Goal: Information Seeking & Learning: Find specific page/section

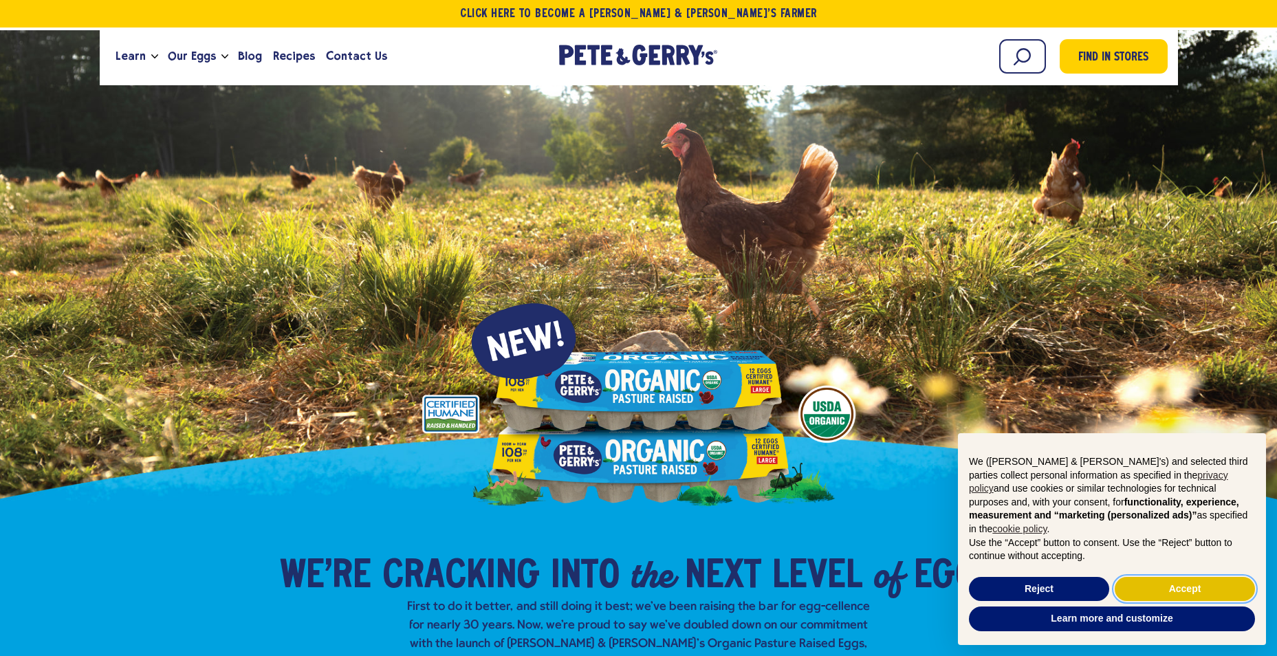
click at [1185, 586] on button "Accept" at bounding box center [1185, 589] width 140 height 25
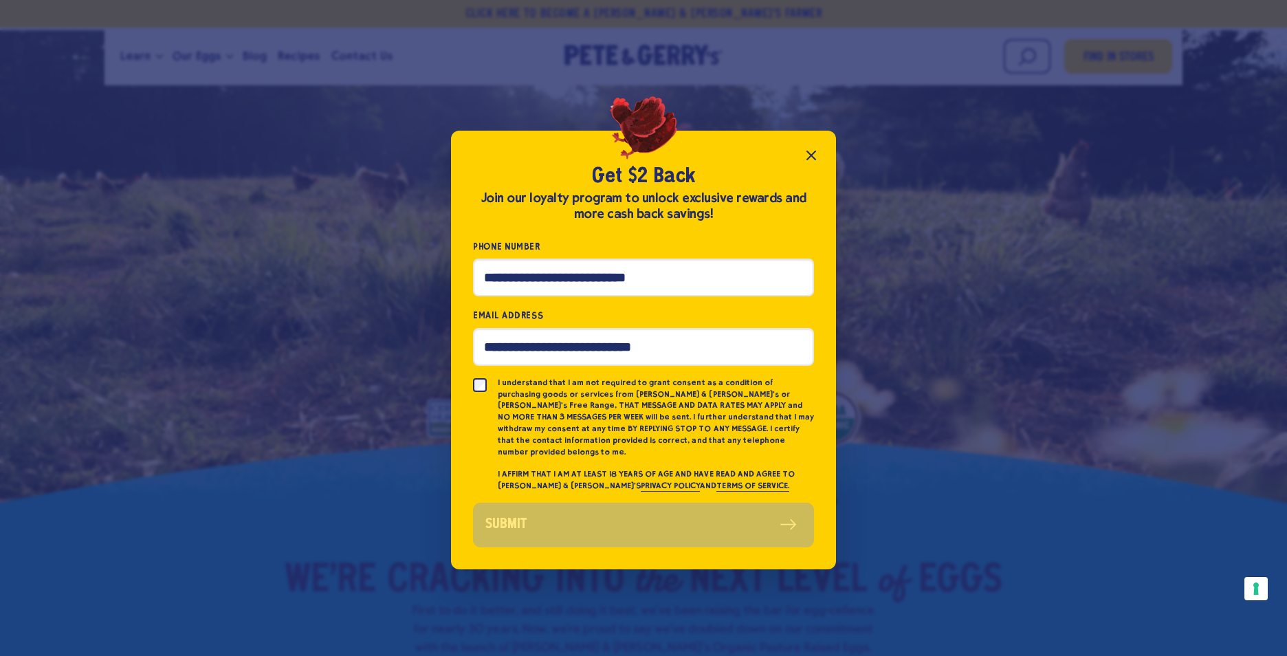
click at [809, 158] on icon "Close popup" at bounding box center [811, 155] width 8 height 8
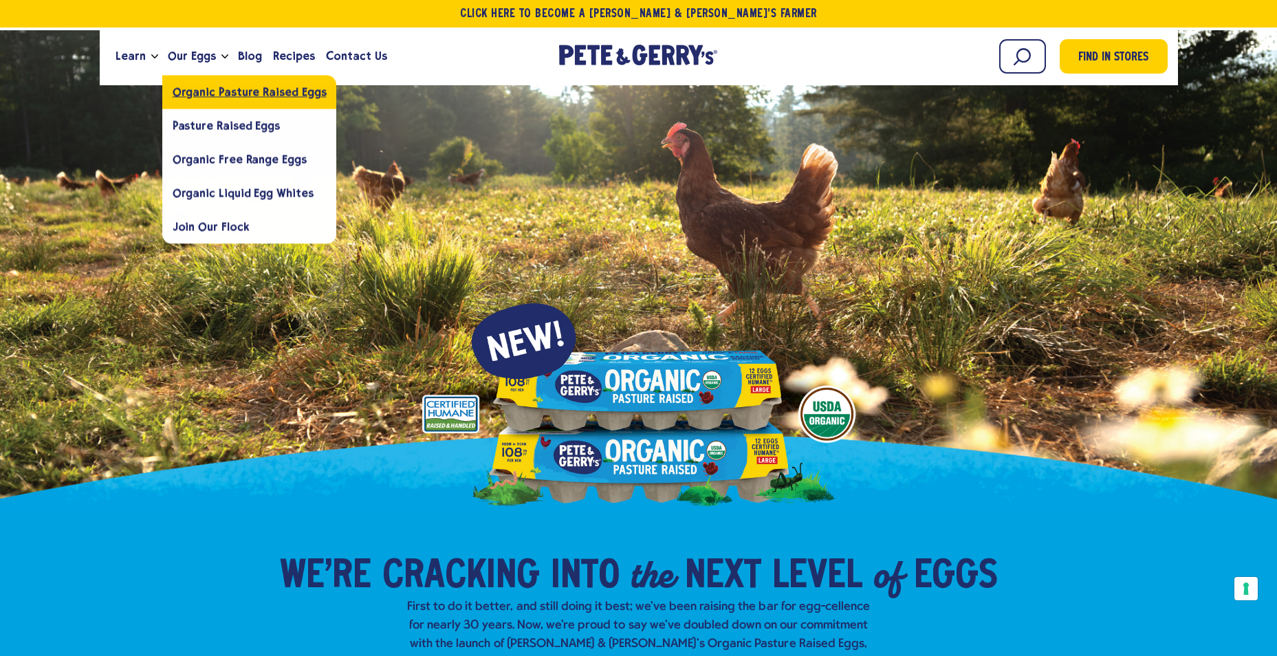
click at [263, 94] on span "Organic Pasture Raised Eggs" at bounding box center [250, 91] width 154 height 13
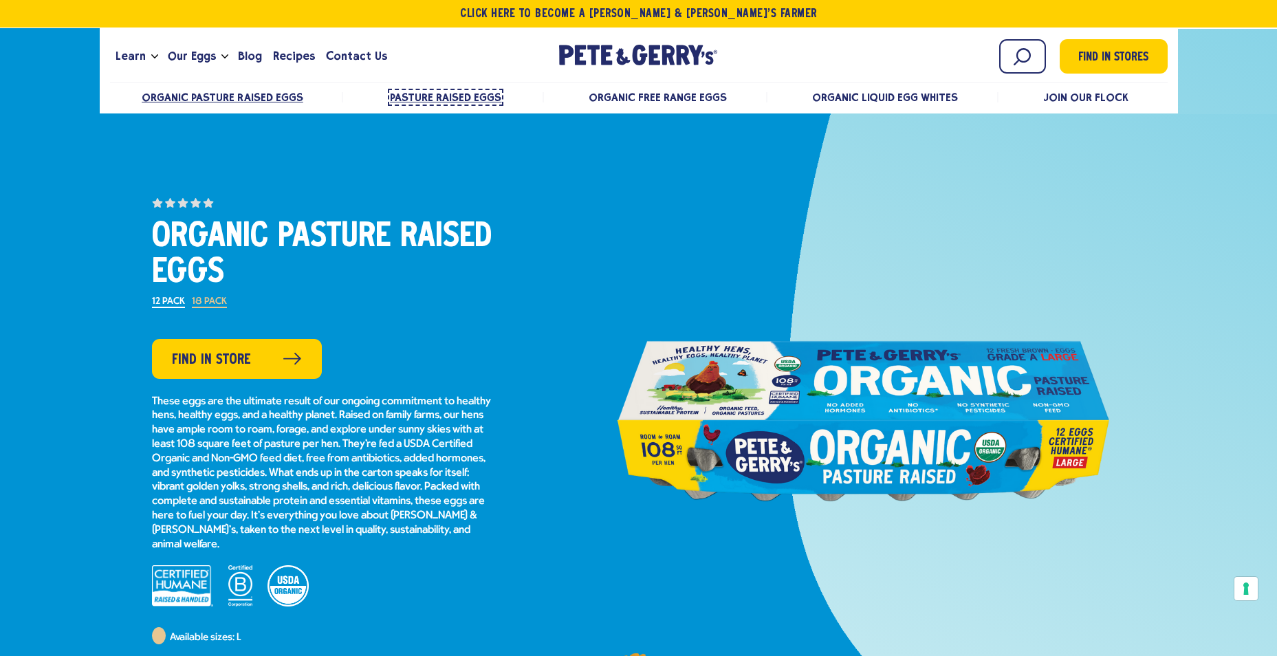
drag, startPoint x: 470, startPoint y: 99, endPoint x: 479, endPoint y: 96, distance: 9.6
click at [471, 98] on span "Pasture Raised Eggs" at bounding box center [445, 97] width 111 height 13
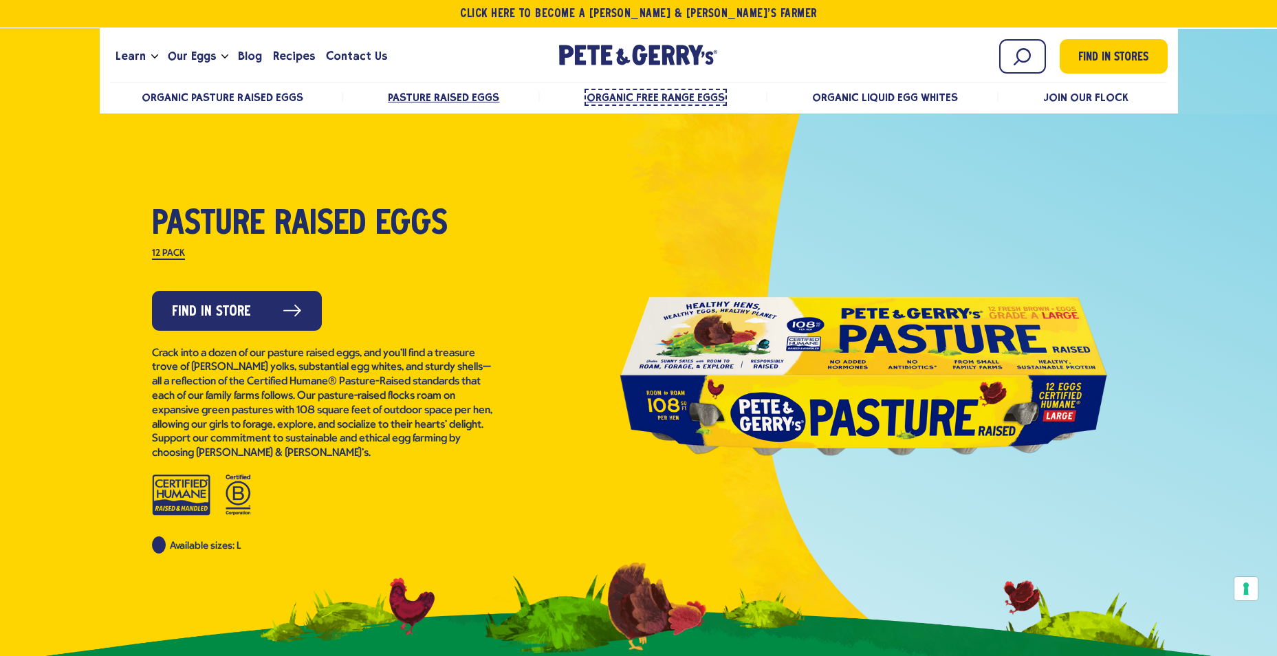
click at [642, 96] on span "Organic Free Range Eggs" at bounding box center [655, 97] width 138 height 13
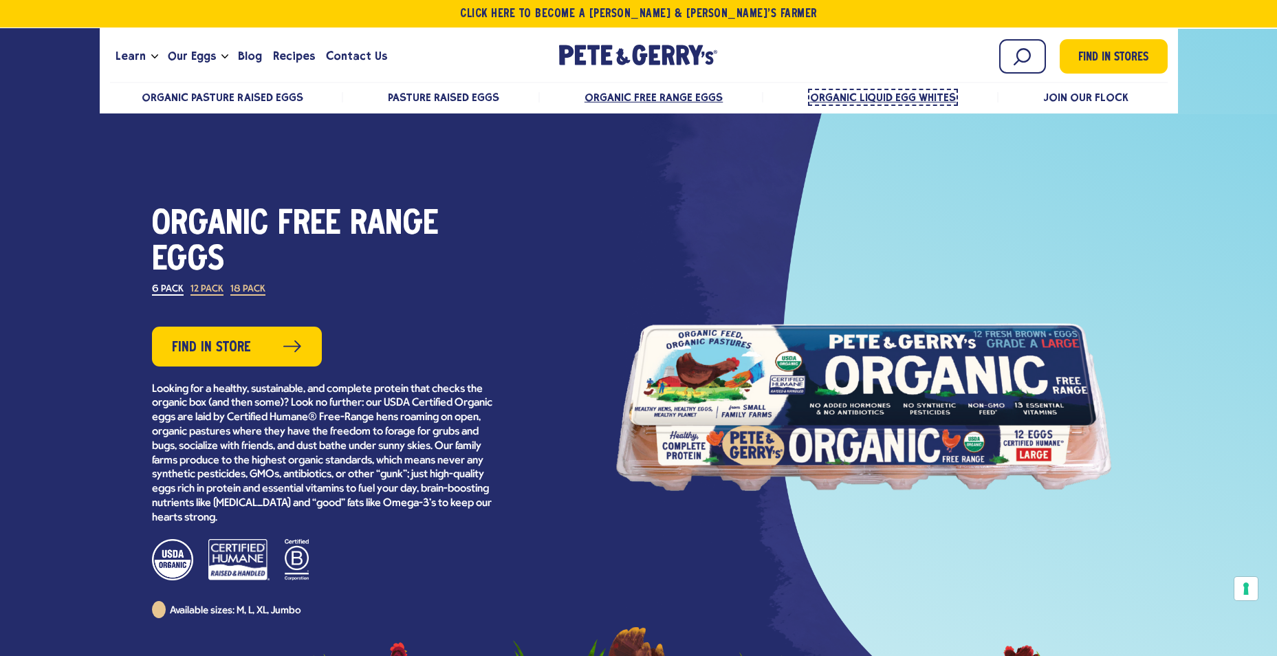
click at [853, 94] on span "Organic Liquid Egg Whites" at bounding box center [883, 97] width 146 height 13
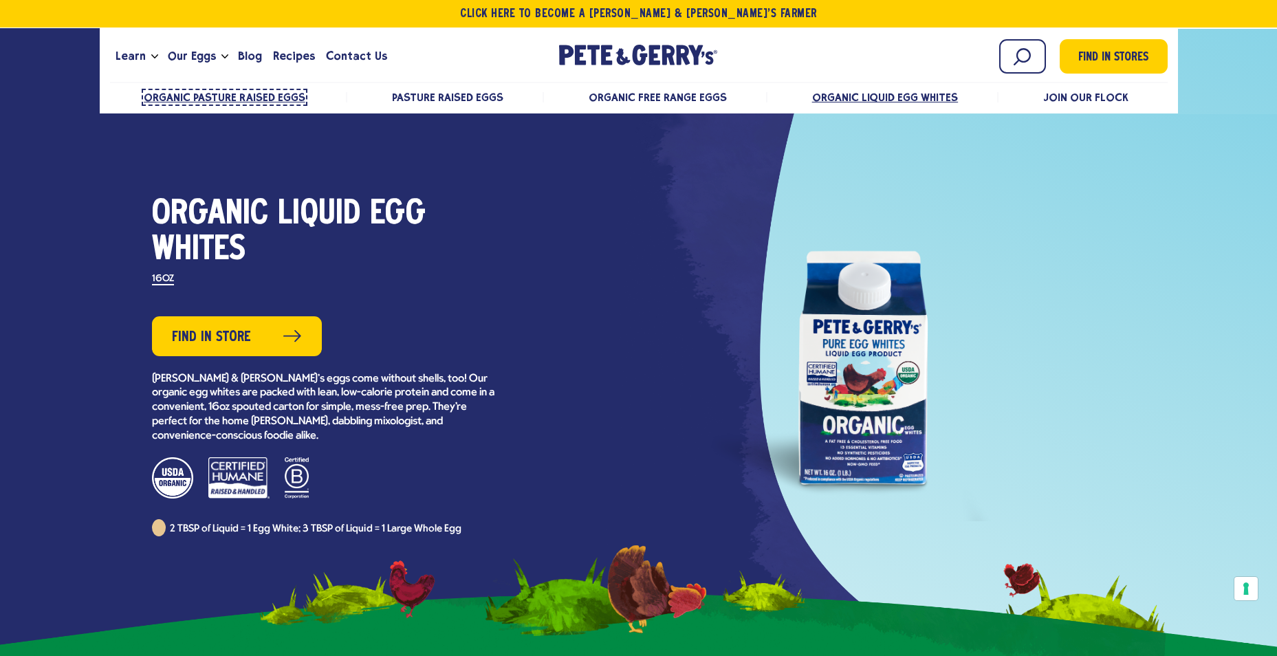
click at [228, 94] on span "Organic Pasture Raised Eggs" at bounding box center [225, 97] width 162 height 13
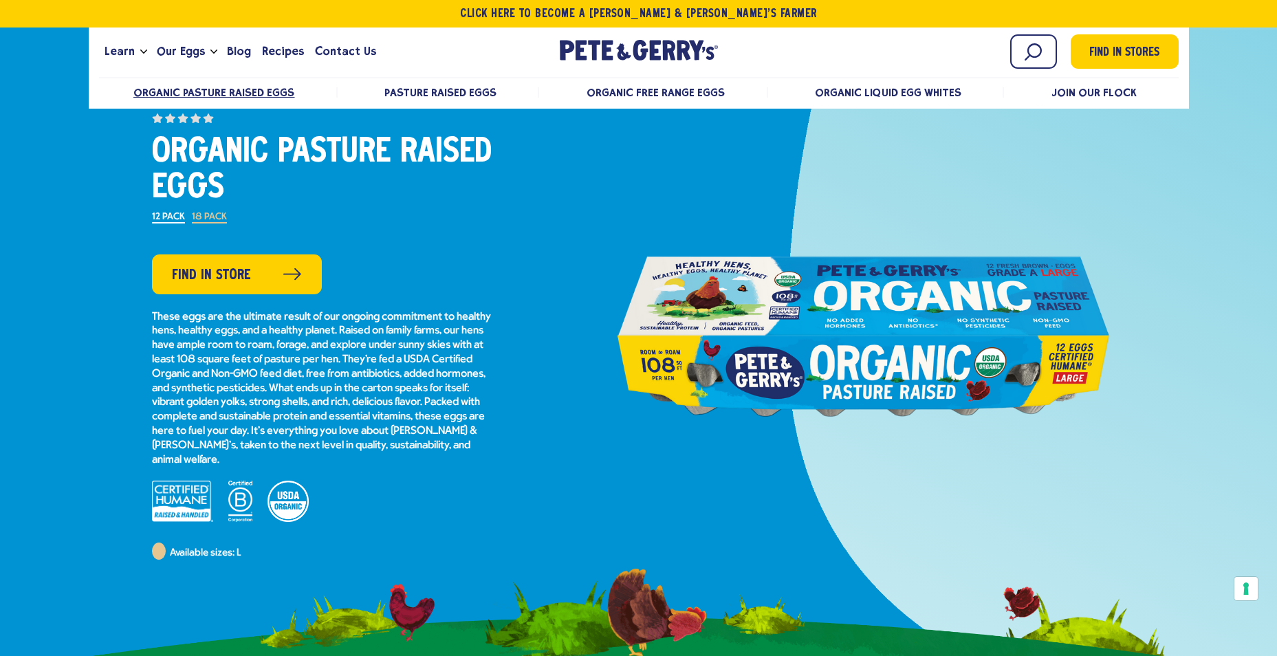
scroll to position [69, 0]
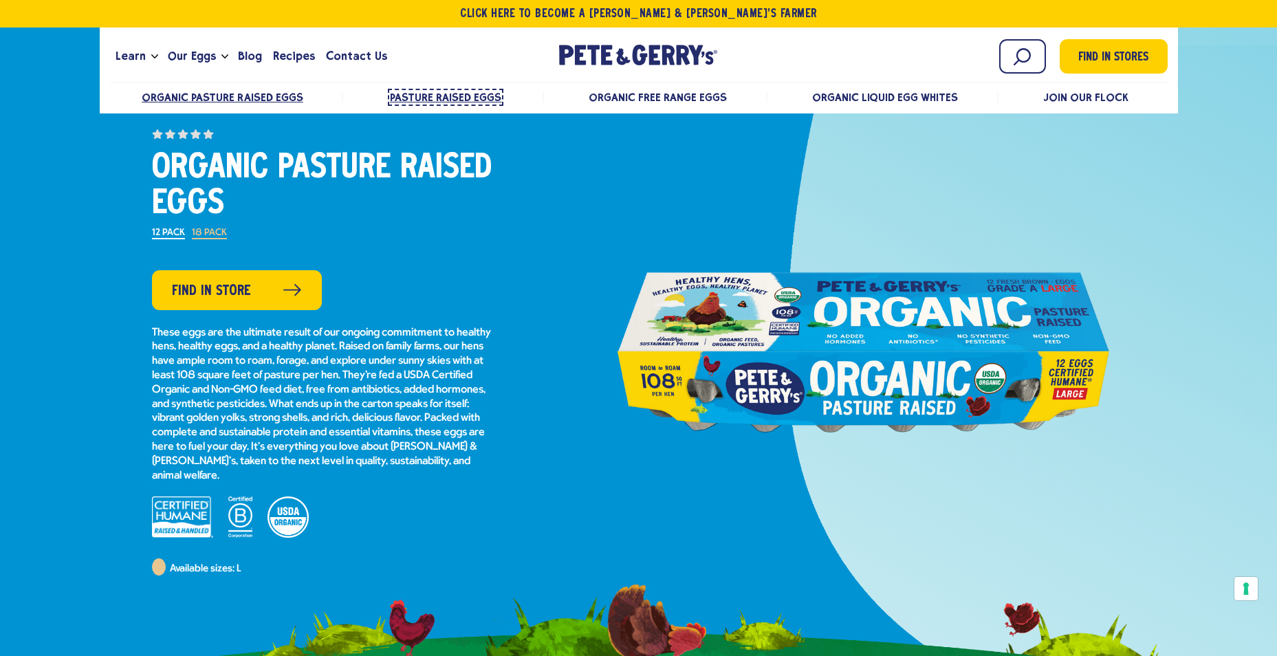
click at [462, 91] on span "Pasture Raised Eggs" at bounding box center [445, 97] width 111 height 13
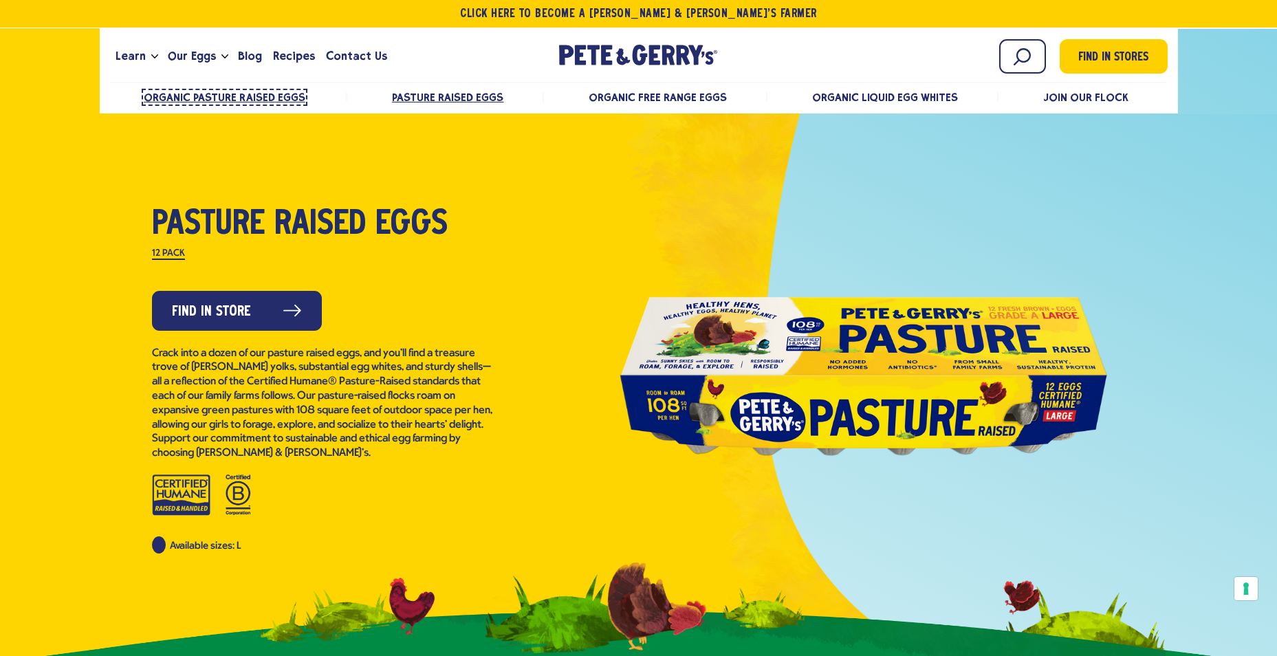
click at [241, 94] on span "Organic Pasture Raised Eggs" at bounding box center [225, 97] width 162 height 13
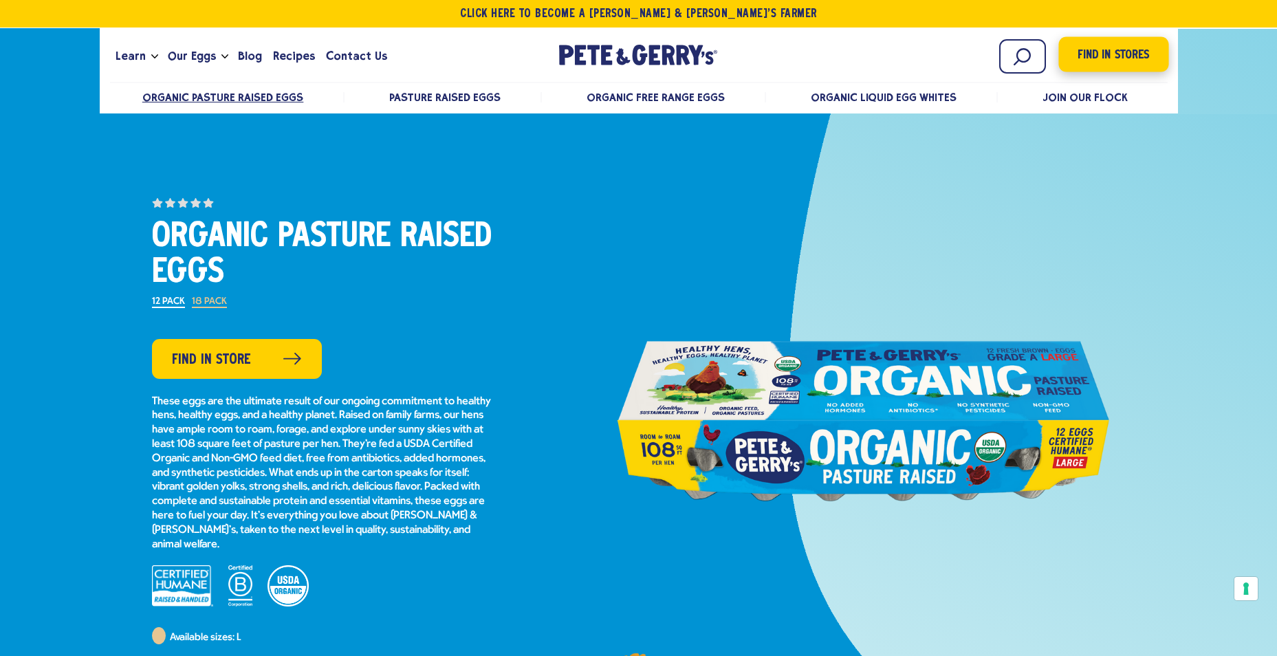
click at [1099, 64] on span "Find in Stores" at bounding box center [1113, 55] width 72 height 19
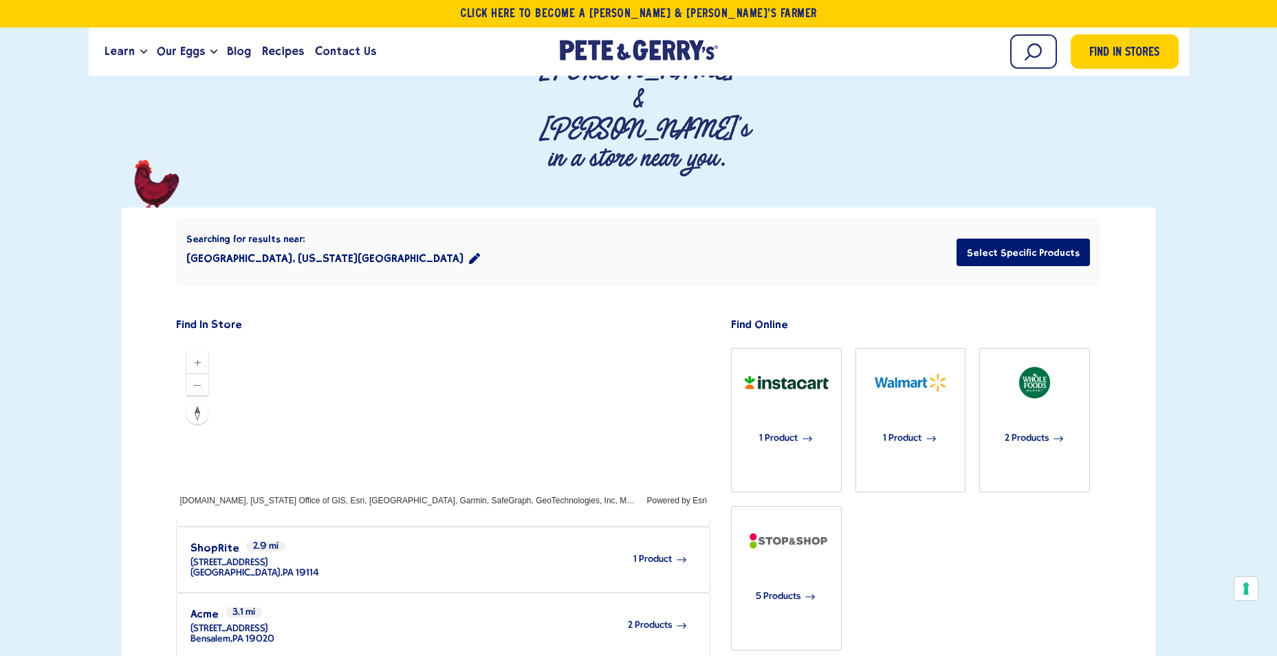
scroll to position [138, 0]
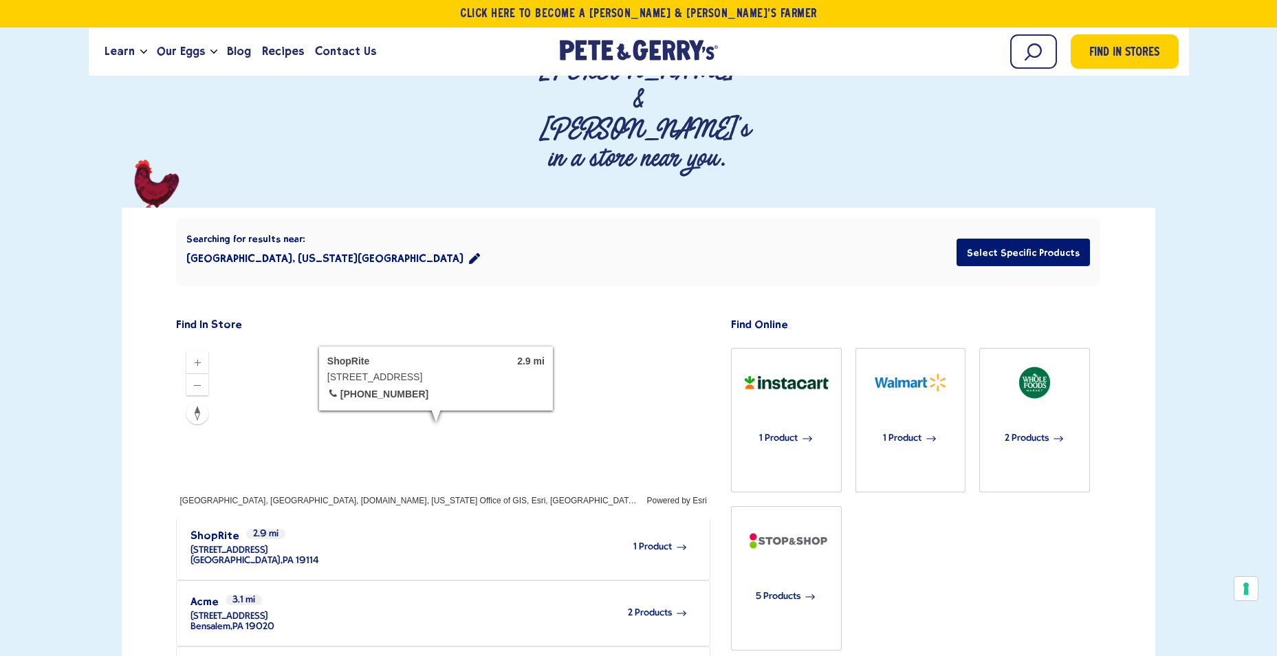
click at [469, 253] on icon "location filter" at bounding box center [474, 258] width 11 height 11
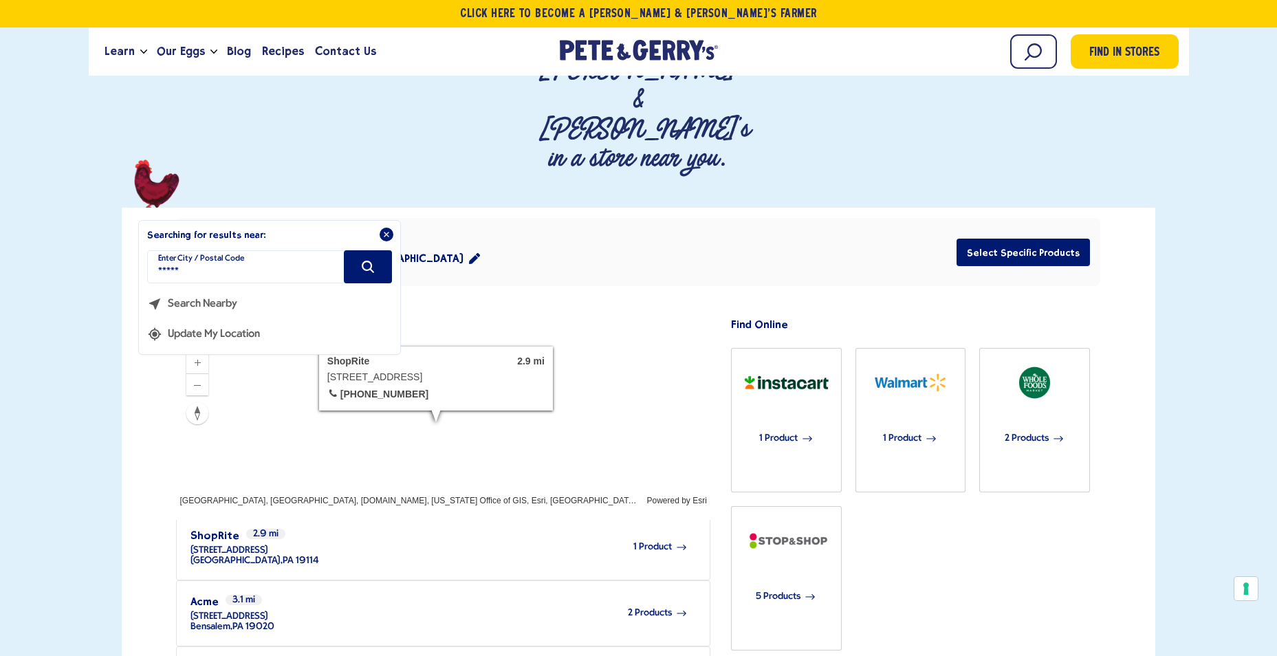
drag, startPoint x: 272, startPoint y: 184, endPoint x: 98, endPoint y: 188, distance: 174.0
click at [98, 188] on div "Where To Buy Find Pete & Gerry's in a store near you." at bounding box center [638, 513] width 1277 height 1073
type input "*****"
type input "**********"
type input "*****"
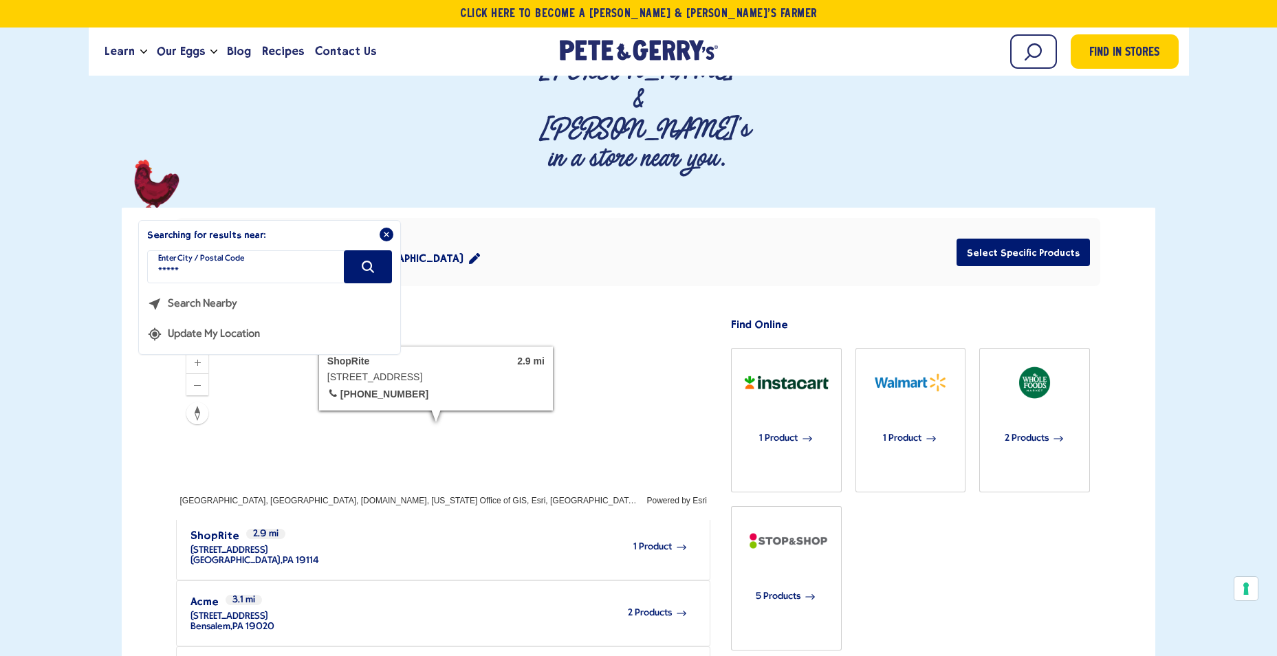
click at [369, 259] on icon "Search" at bounding box center [367, 266] width 15 height 15
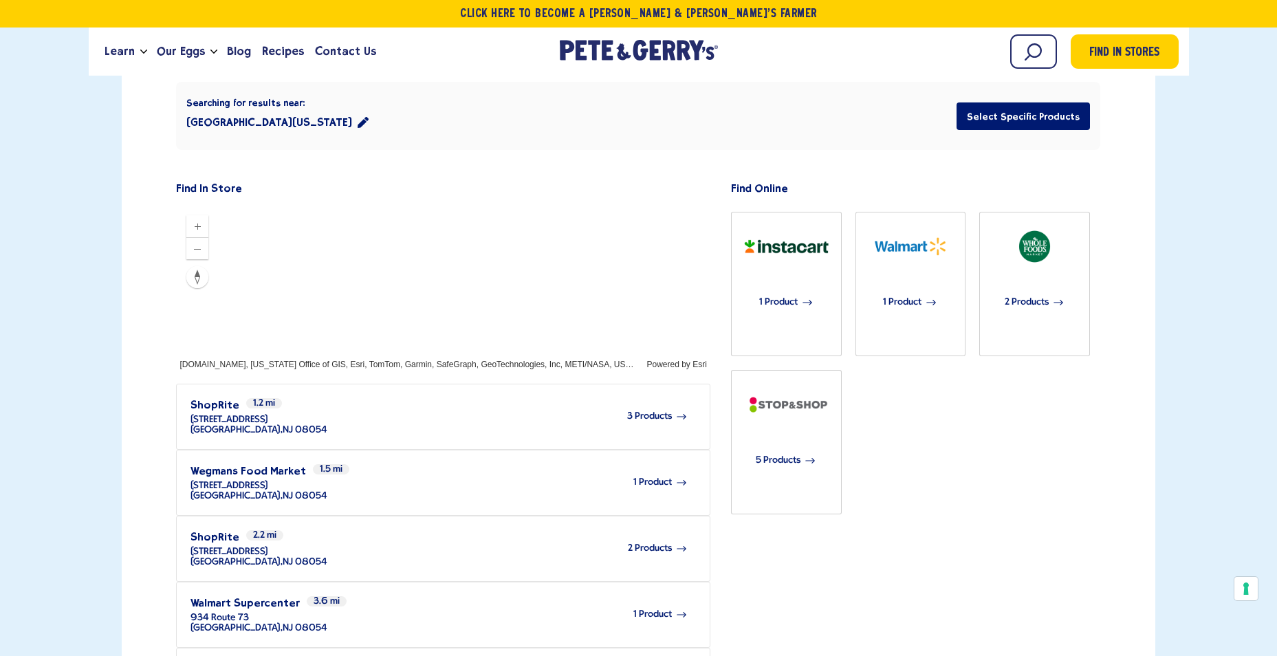
scroll to position [344, 0]
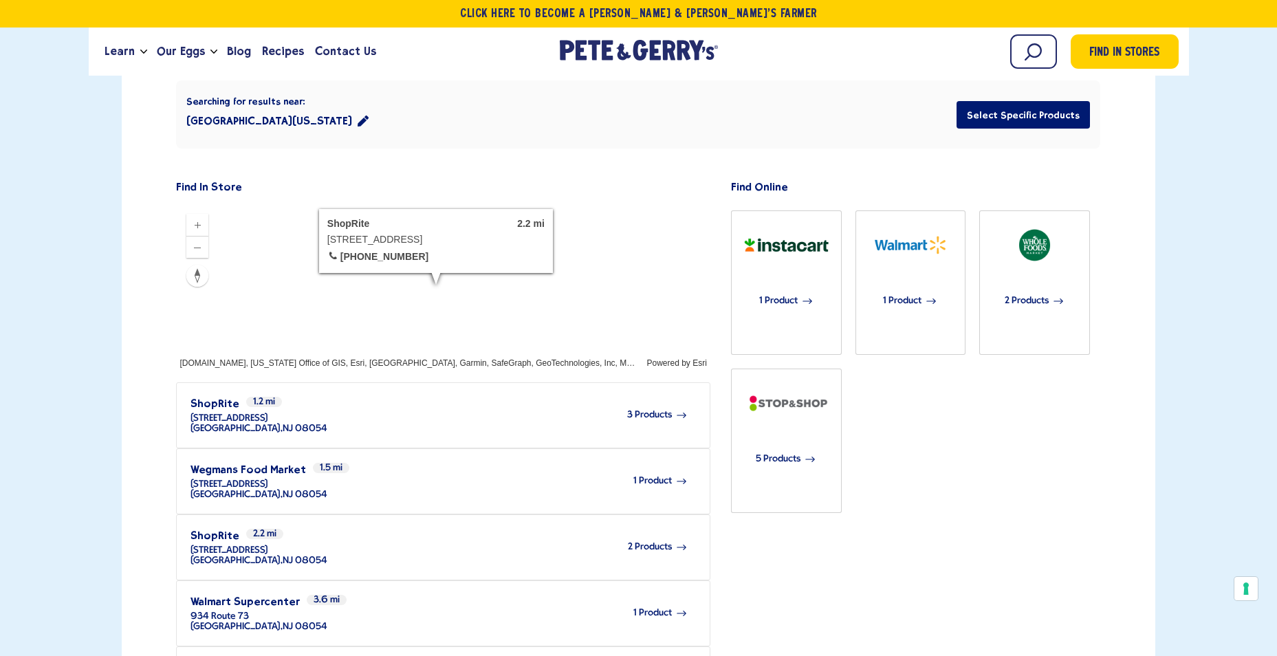
click at [643, 542] on span "2 Products" at bounding box center [650, 547] width 44 height 10
click at [396, 396] on div "3 Products" at bounding box center [507, 415] width 360 height 38
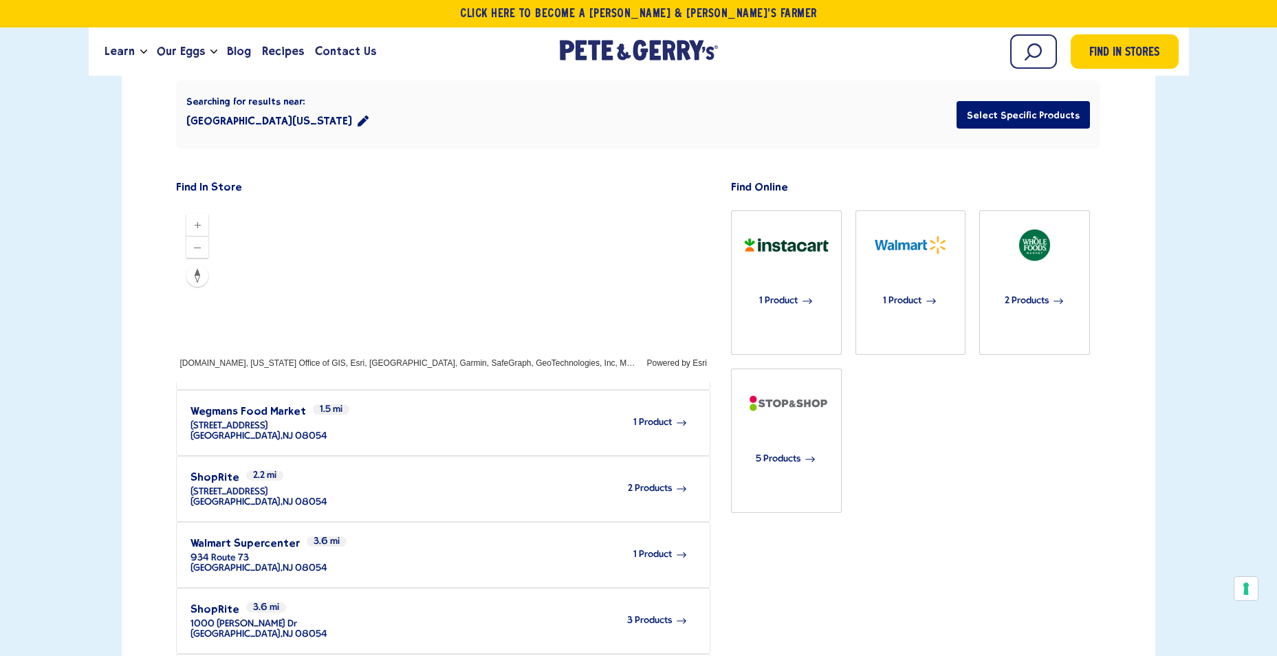
scroll to position [138, 0]
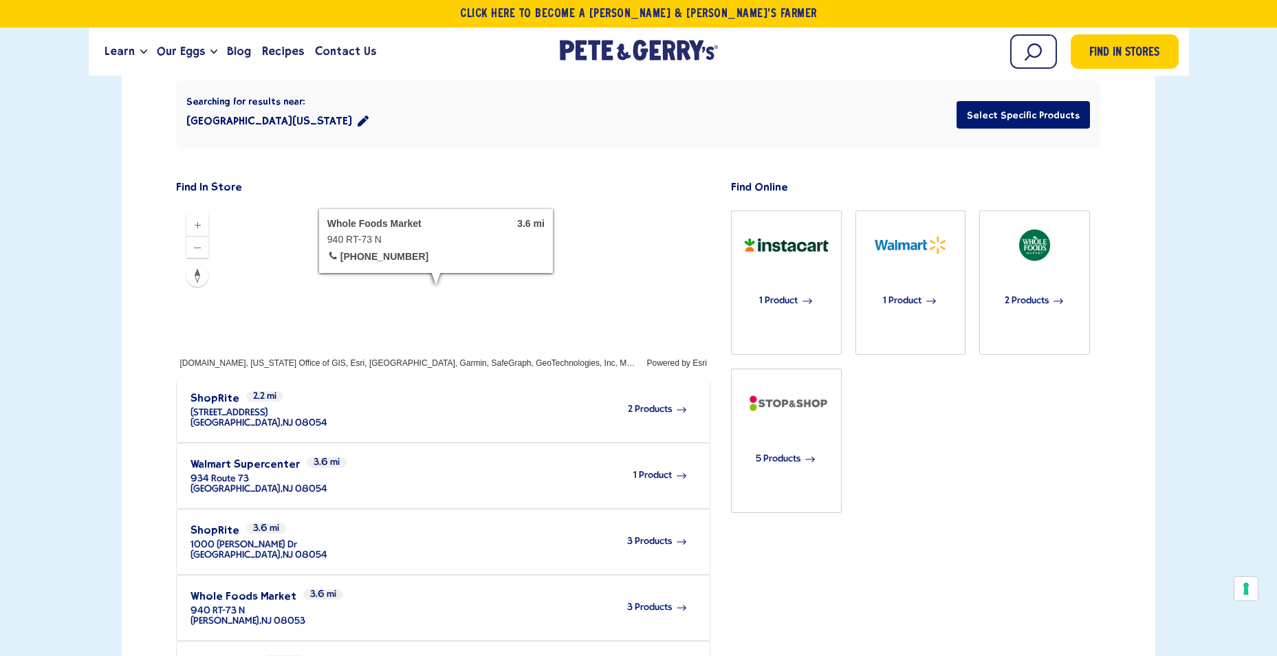
click at [653, 602] on span "3 Products" at bounding box center [649, 607] width 45 height 10
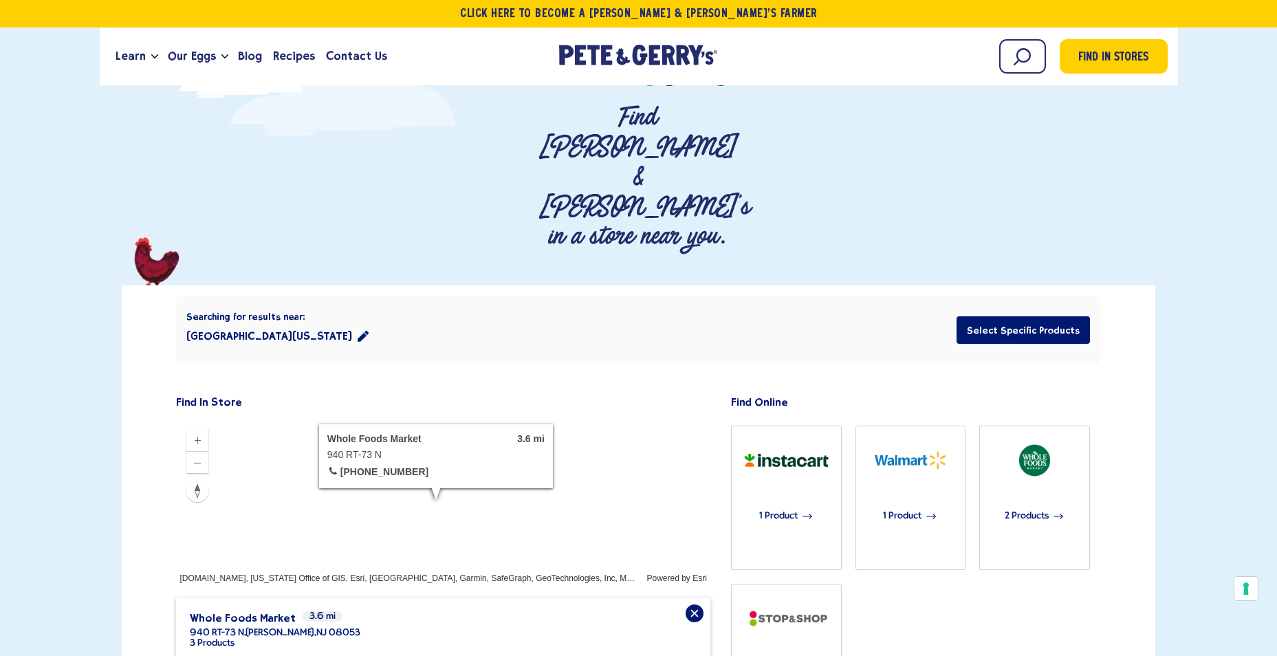
scroll to position [206, 0]
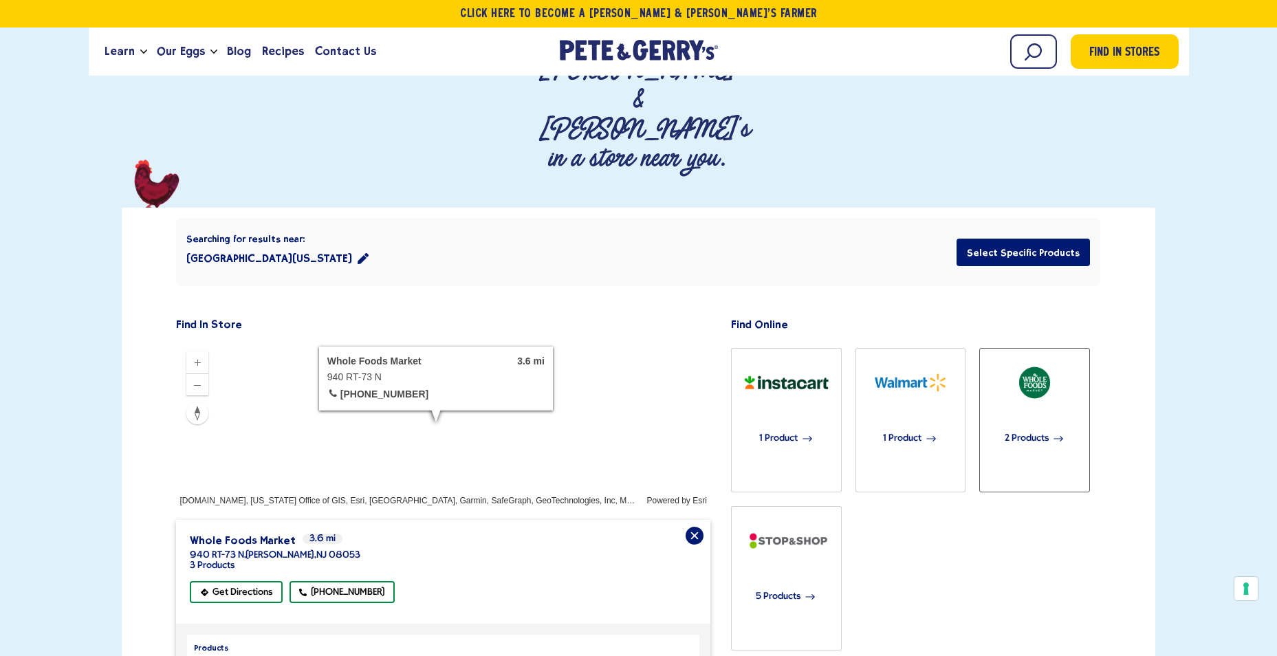
click at [1041, 424] on span "2 Products" at bounding box center [1027, 439] width 44 height 30
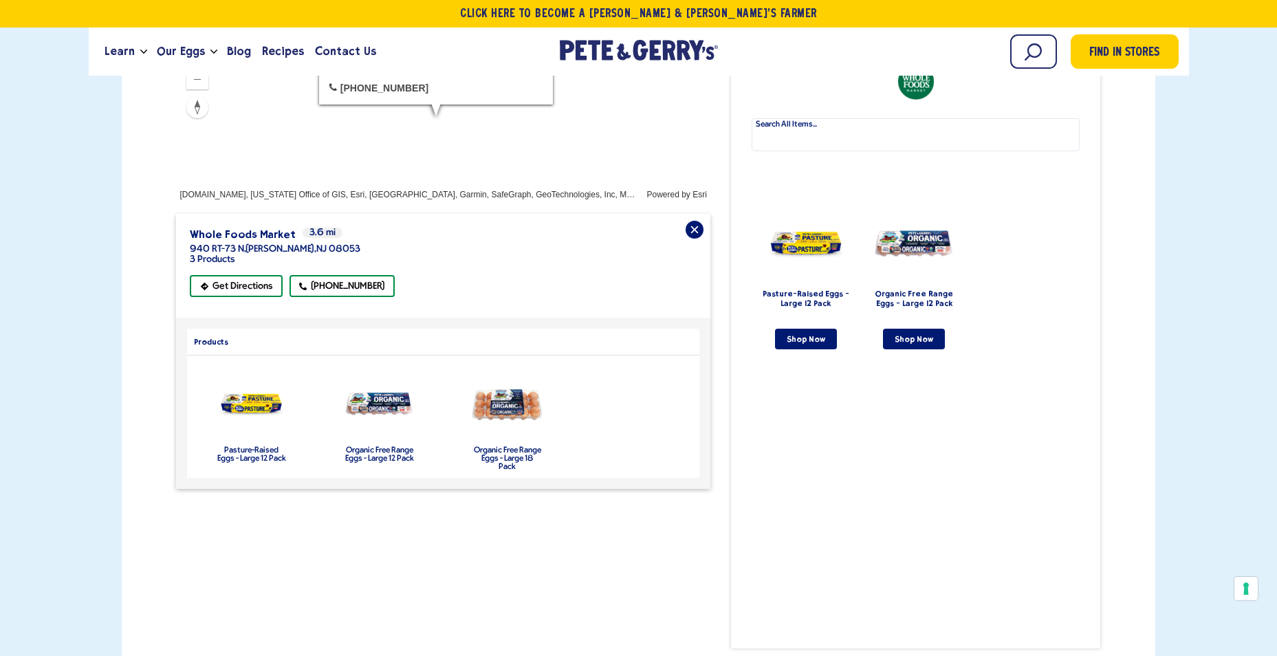
scroll to position [550, 0]
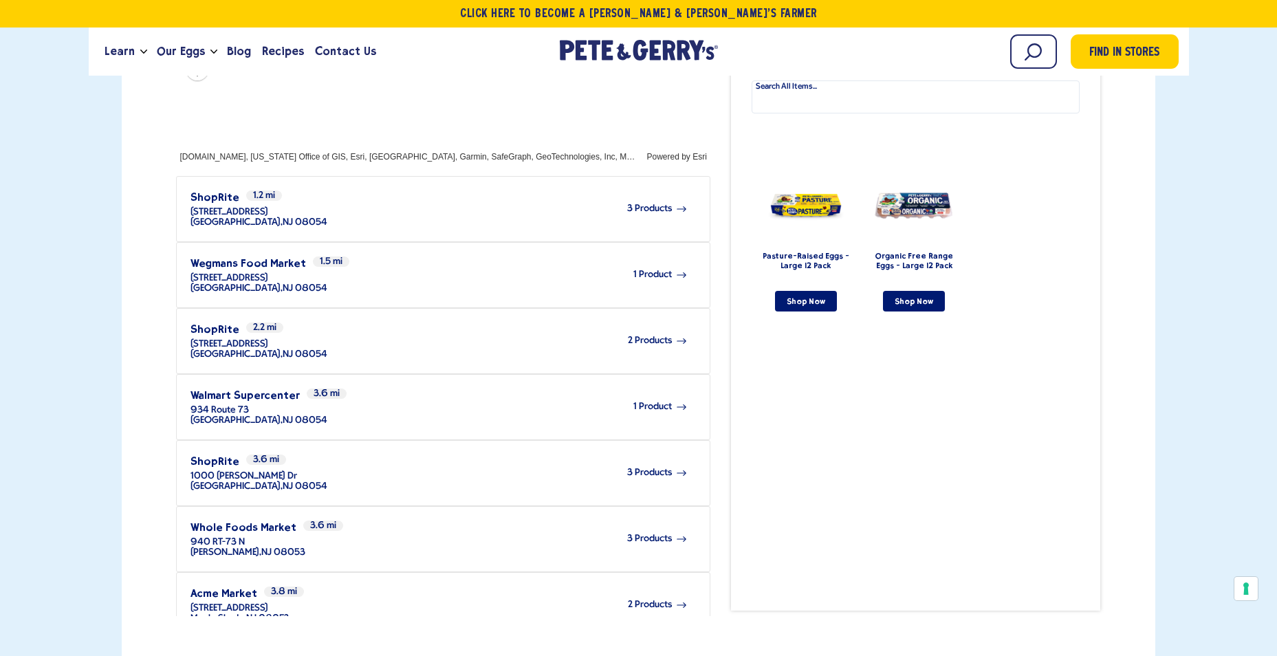
click at [591, 256] on div "1 Product" at bounding box center [507, 275] width 360 height 38
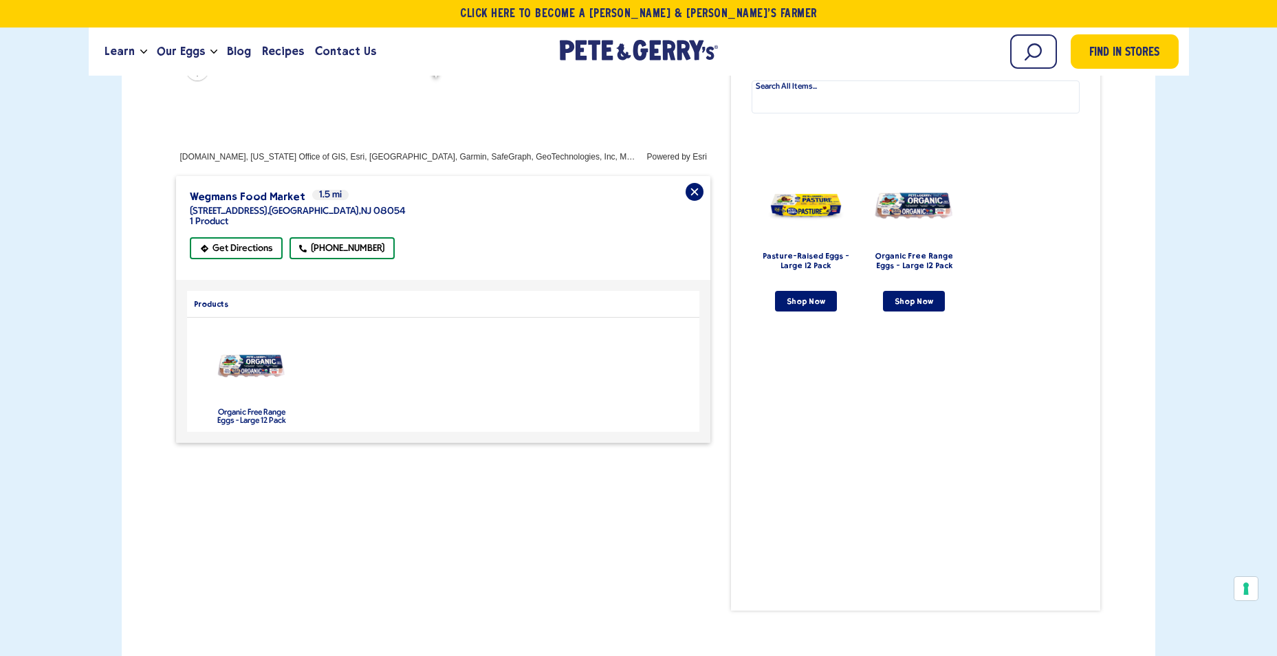
click at [256, 353] on img "product" at bounding box center [251, 367] width 72 height 28
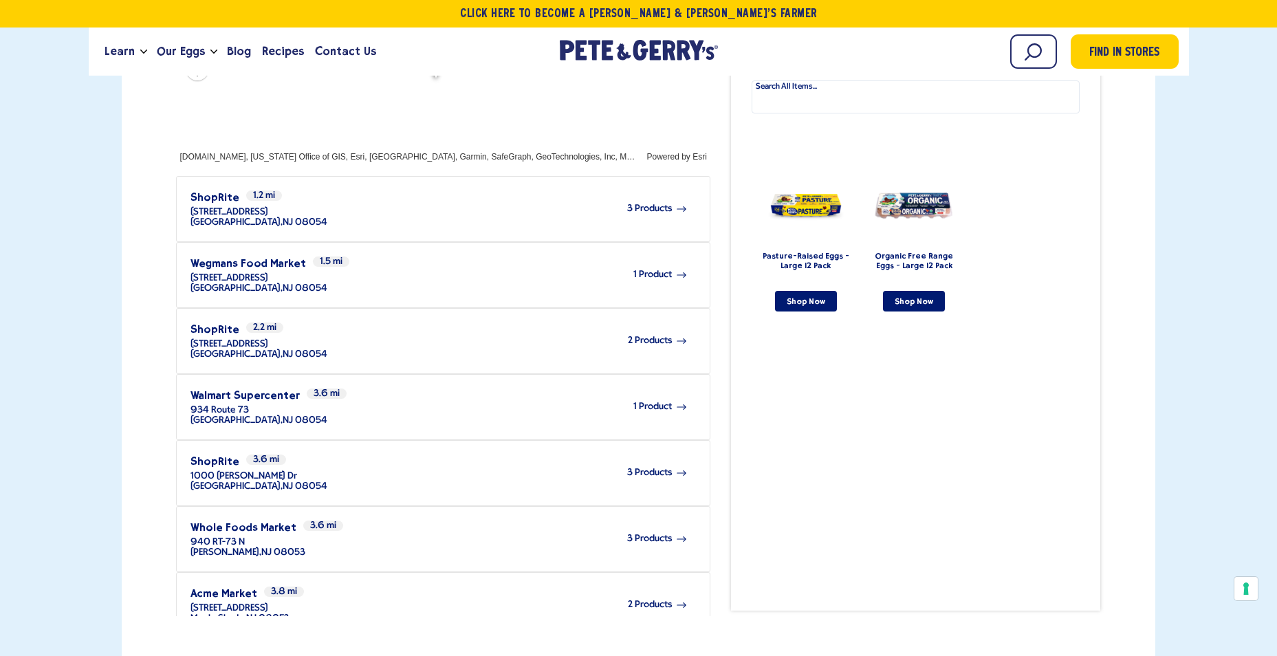
click at [564, 454] on div "3 Products" at bounding box center [507, 473] width 360 height 38
click at [662, 520] on div "3 Products" at bounding box center [496, 539] width 382 height 38
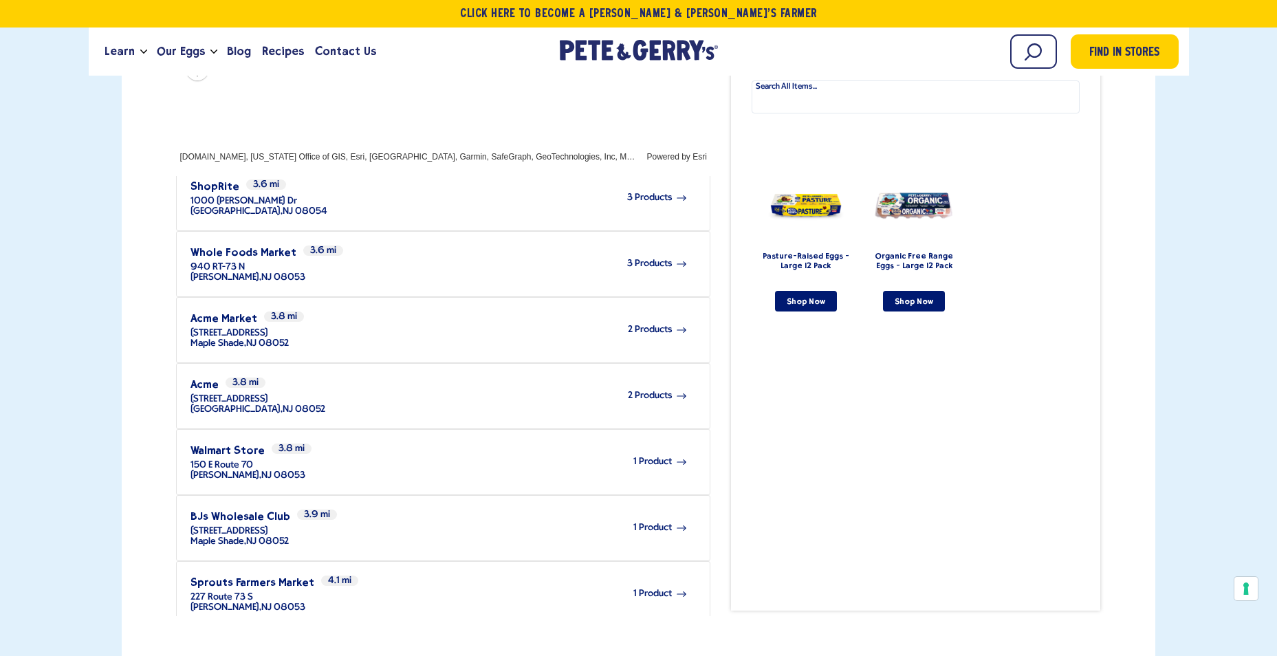
scroll to position [413, 0]
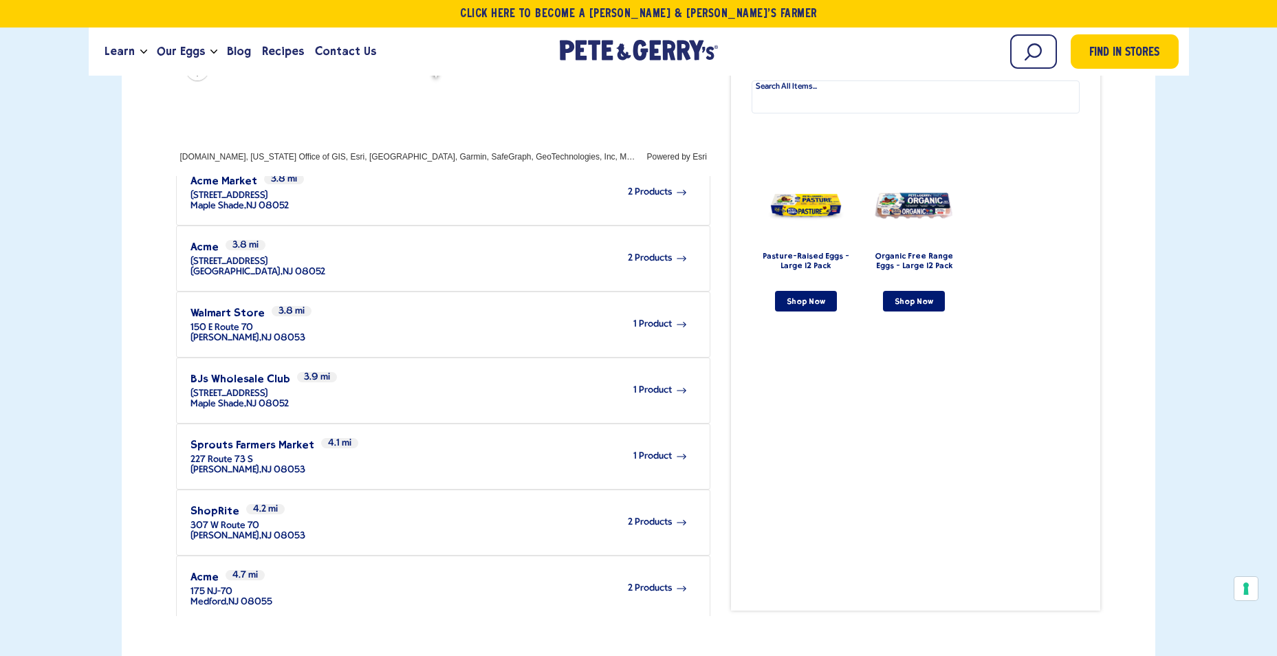
click at [628, 517] on span "2 Products" at bounding box center [650, 522] width 44 height 10
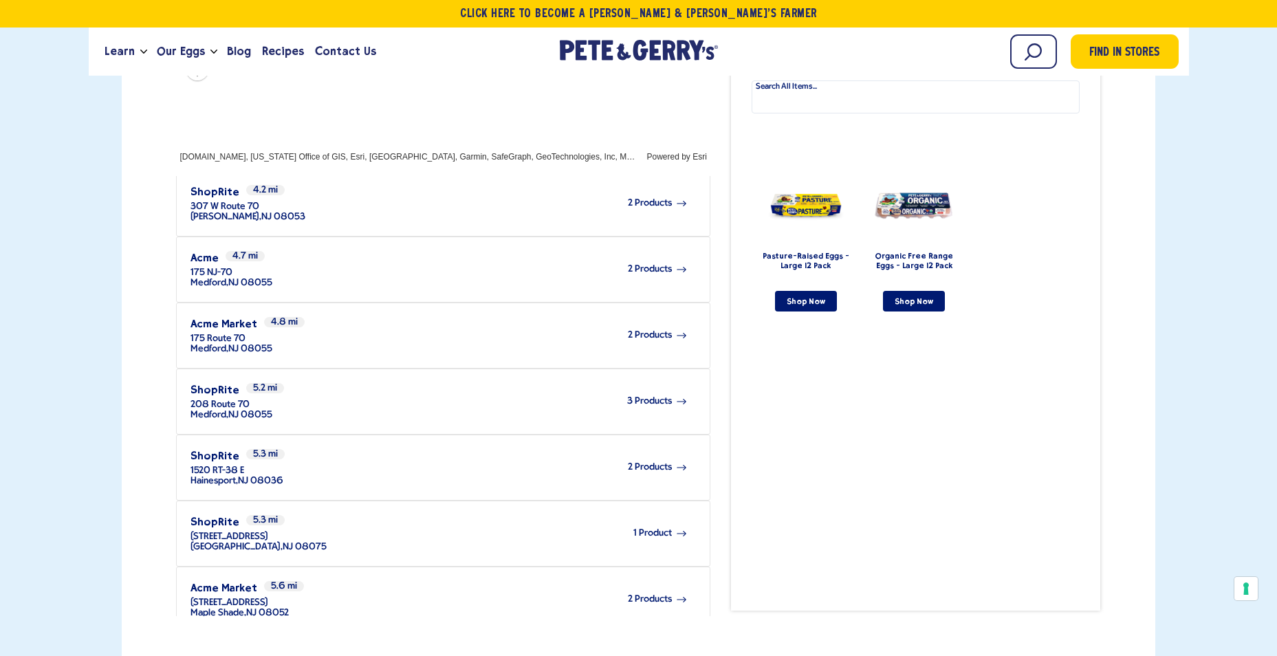
scroll to position [738, 0]
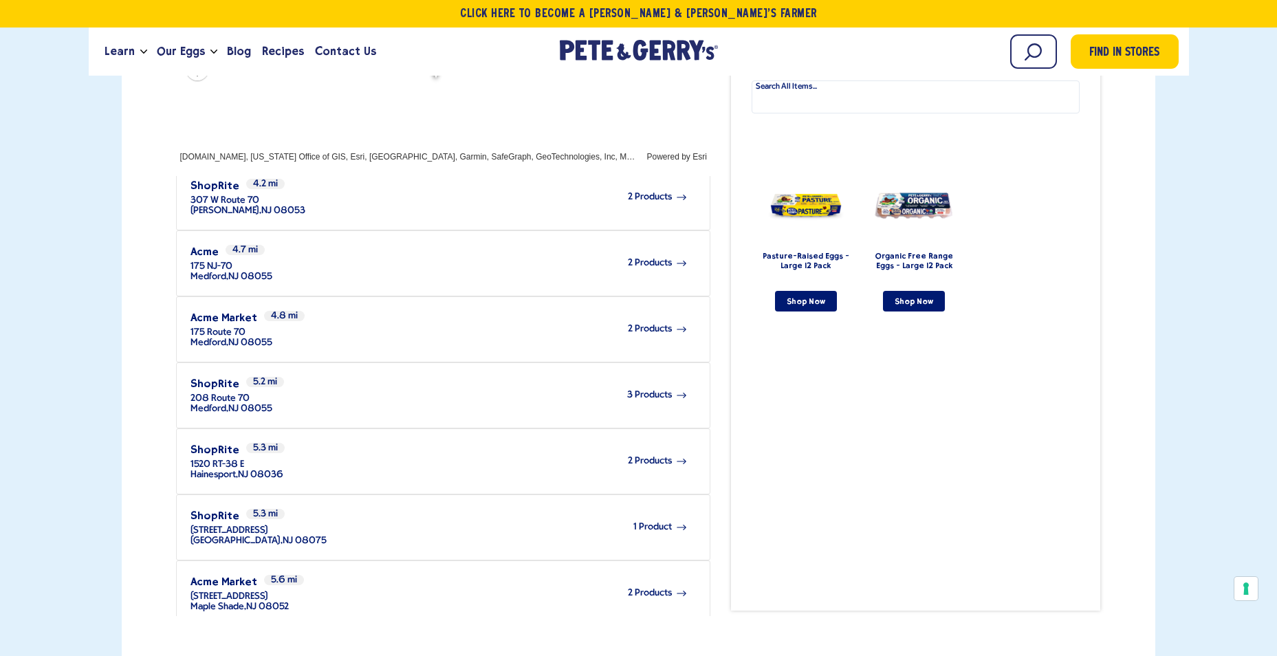
click at [641, 390] on span "3 Products" at bounding box center [649, 395] width 45 height 10
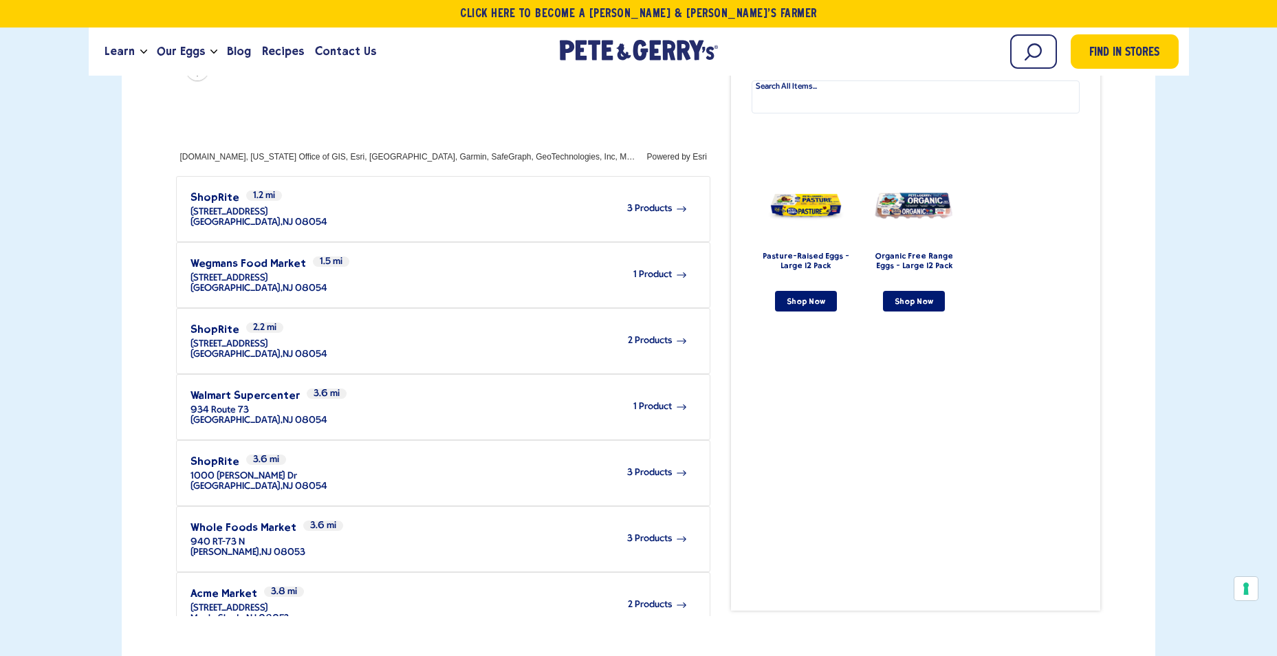
scroll to position [727, 0]
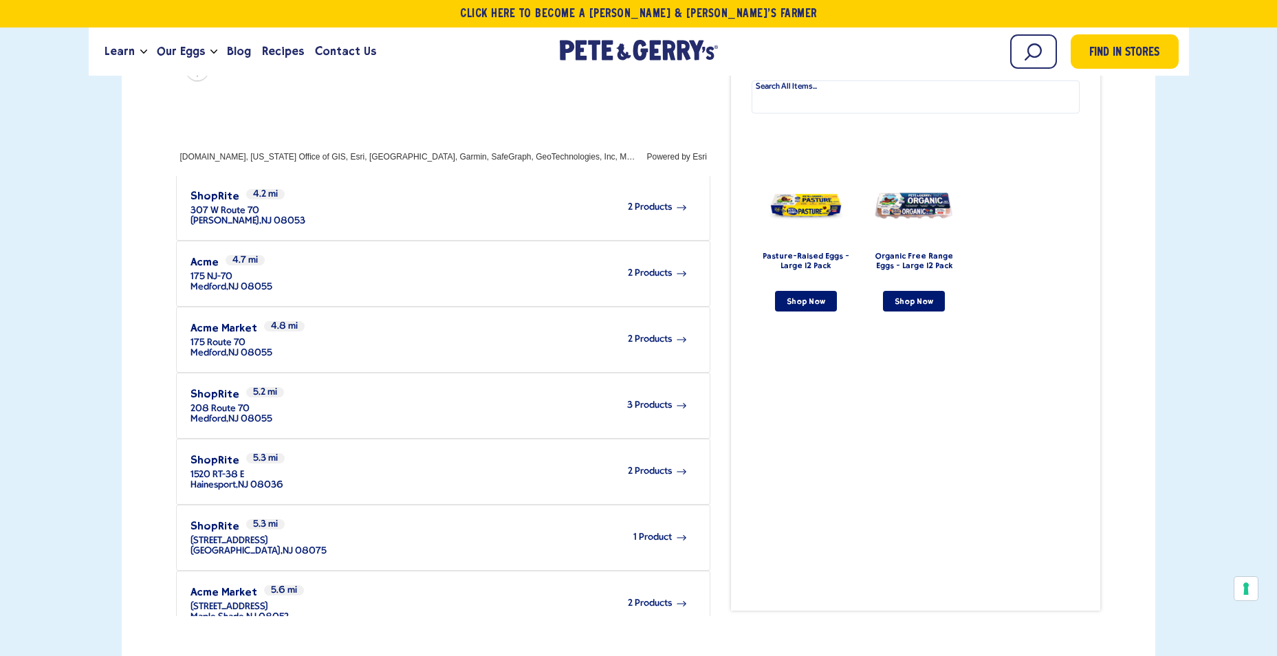
click at [644, 598] on span "2 Products" at bounding box center [650, 603] width 44 height 10
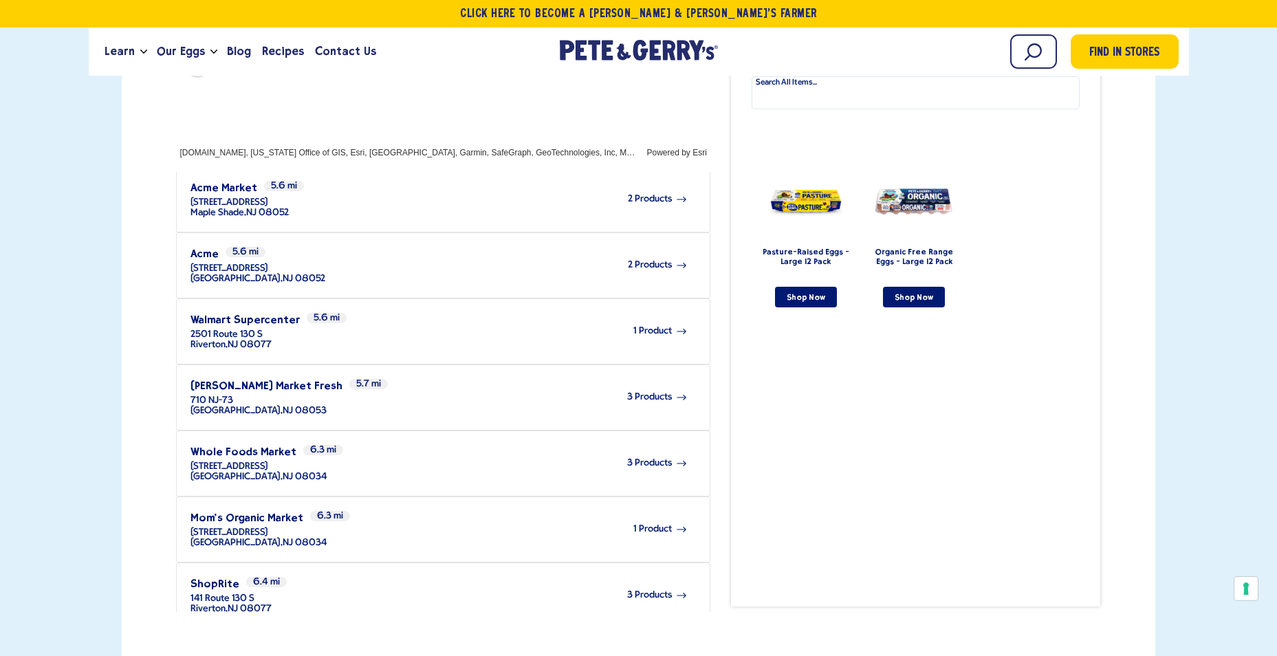
scroll to position [550, 0]
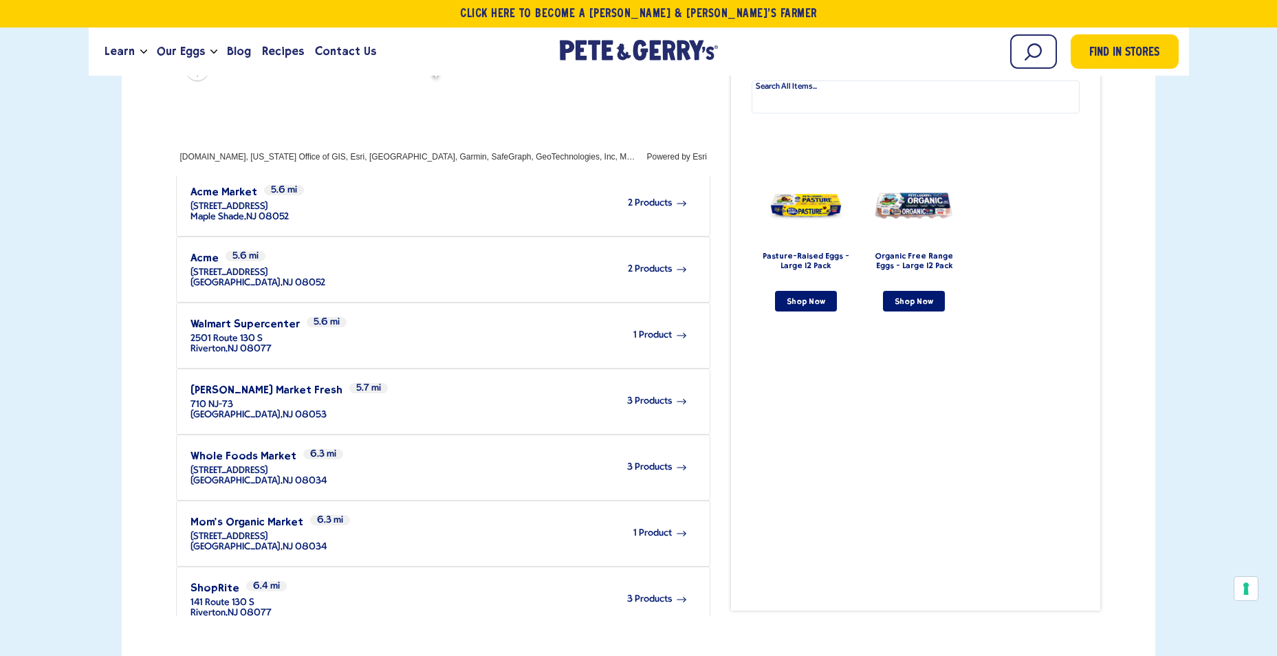
click at [646, 462] on span "3 Products" at bounding box center [649, 467] width 45 height 10
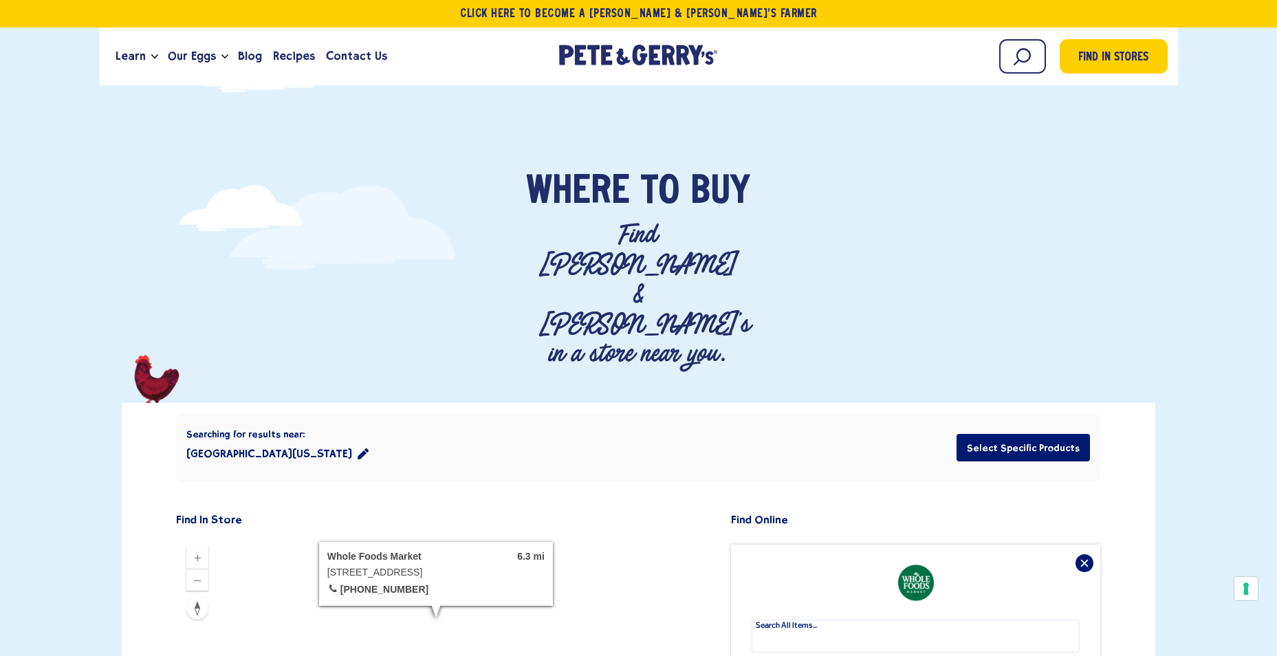
scroll to position [0, 0]
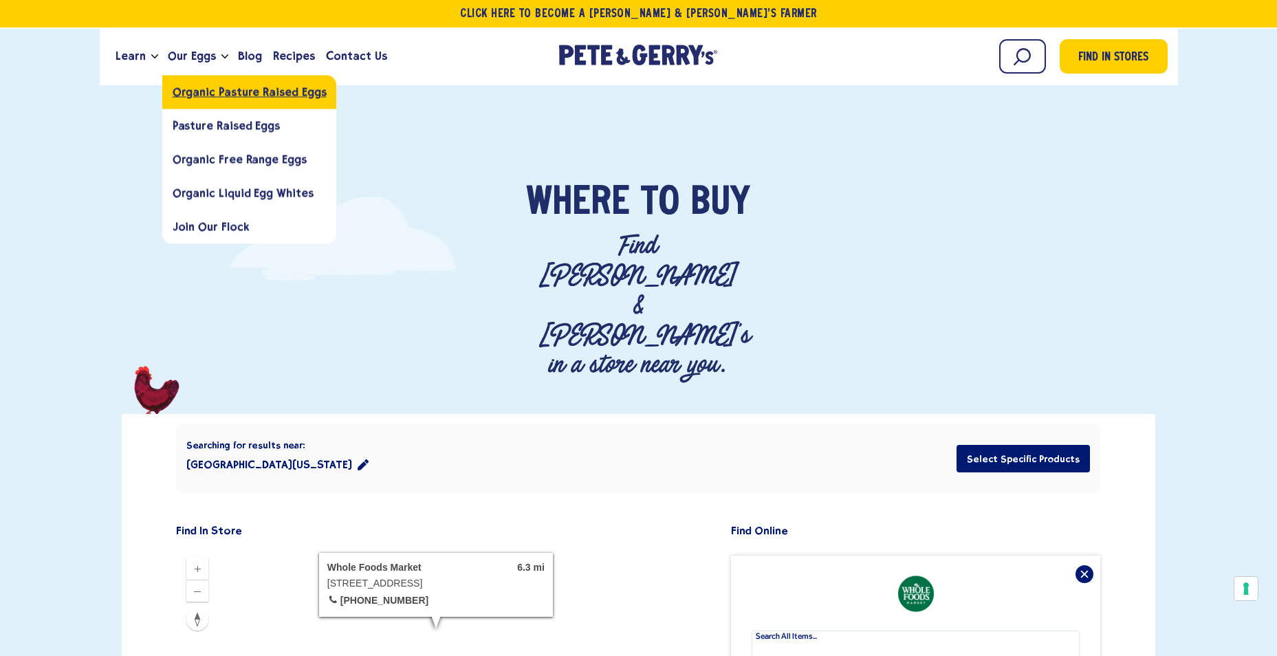
click at [203, 94] on span "Organic Pasture Raised Eggs" at bounding box center [250, 91] width 154 height 13
